Goal: Information Seeking & Learning: Learn about a topic

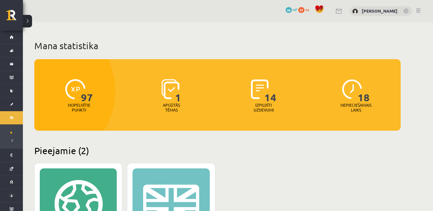
scroll to position [143, 0]
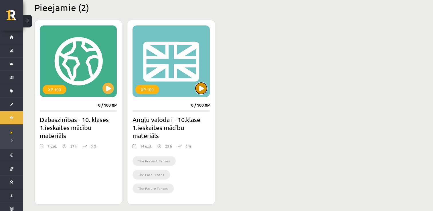
click at [196, 86] on button at bounding box center [201, 88] width 11 height 11
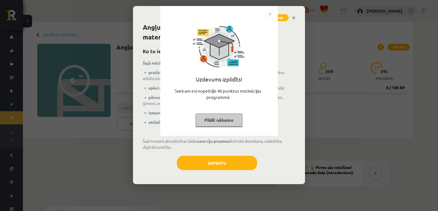
click at [223, 117] on button "Pildīt nākamo" at bounding box center [218, 120] width 47 height 13
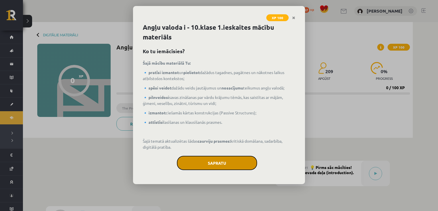
click at [224, 160] on button "Sapratu" at bounding box center [217, 163] width 80 height 14
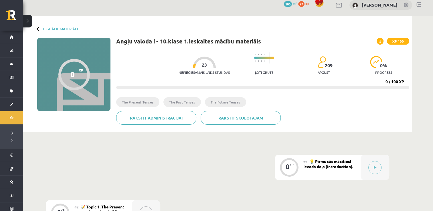
scroll to position [5, 0]
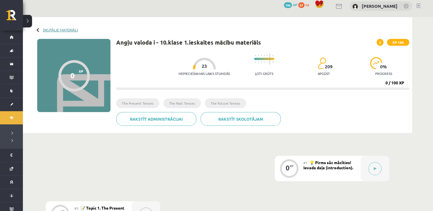
click at [70, 29] on link "Digitālie materiāli" at bounding box center [60, 30] width 35 height 4
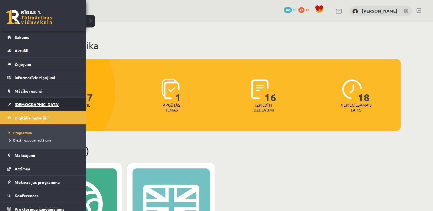
click at [25, 100] on link "[DEMOGRAPHIC_DATA]" at bounding box center [42, 104] width 71 height 13
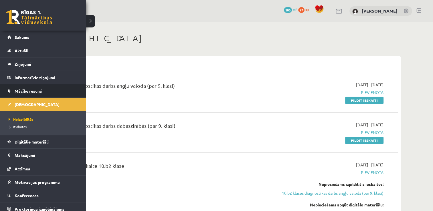
click at [20, 89] on span "Mācību resursi" at bounding box center [29, 90] width 28 height 5
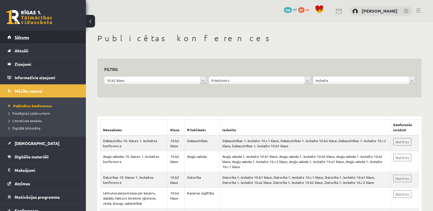
click at [26, 34] on link "Sākums" at bounding box center [42, 37] width 71 height 13
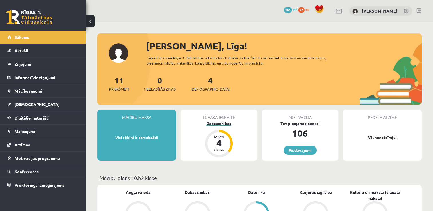
click at [224, 121] on div "Dabaszinības" at bounding box center [219, 124] width 76 height 6
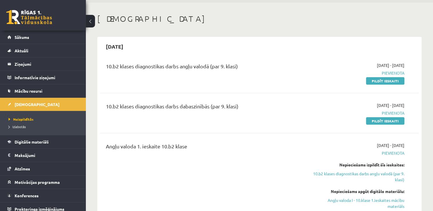
scroll to position [31, 0]
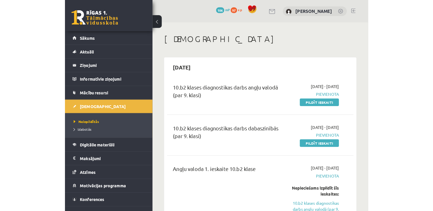
scroll to position [31, 0]
